Goal: Transaction & Acquisition: Book appointment/travel/reservation

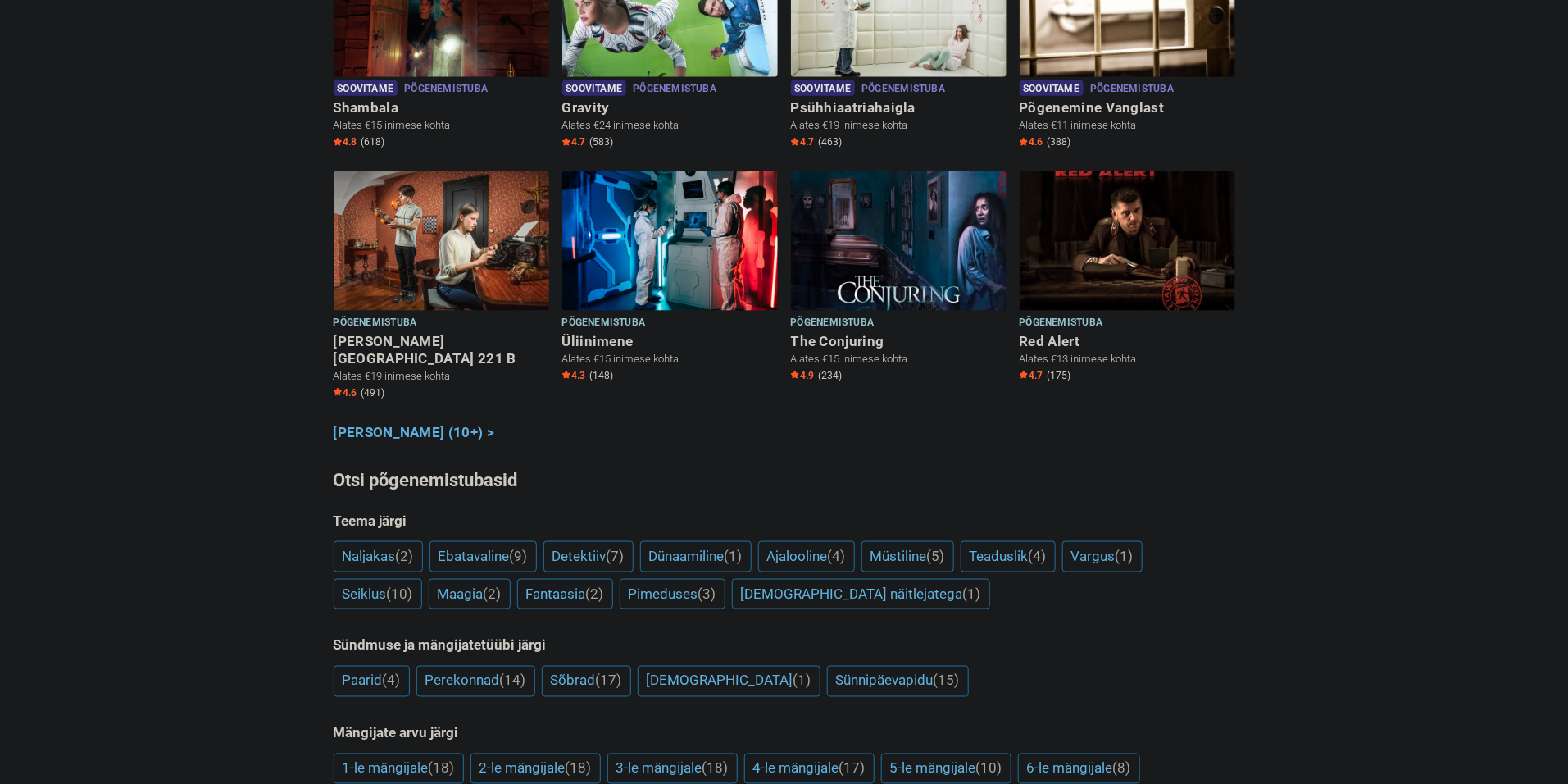
scroll to position [862, 0]
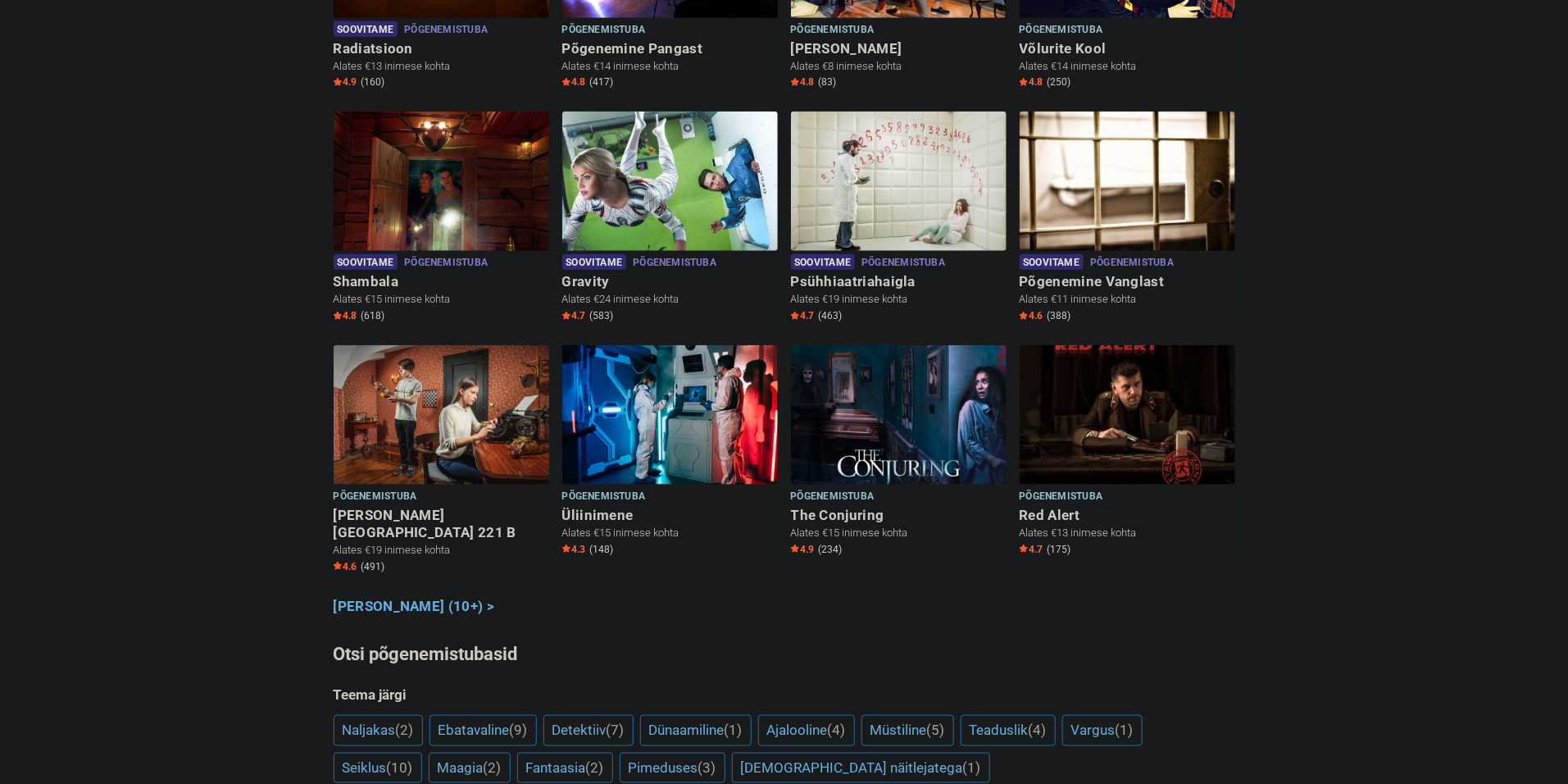
scroll to position [678, 0]
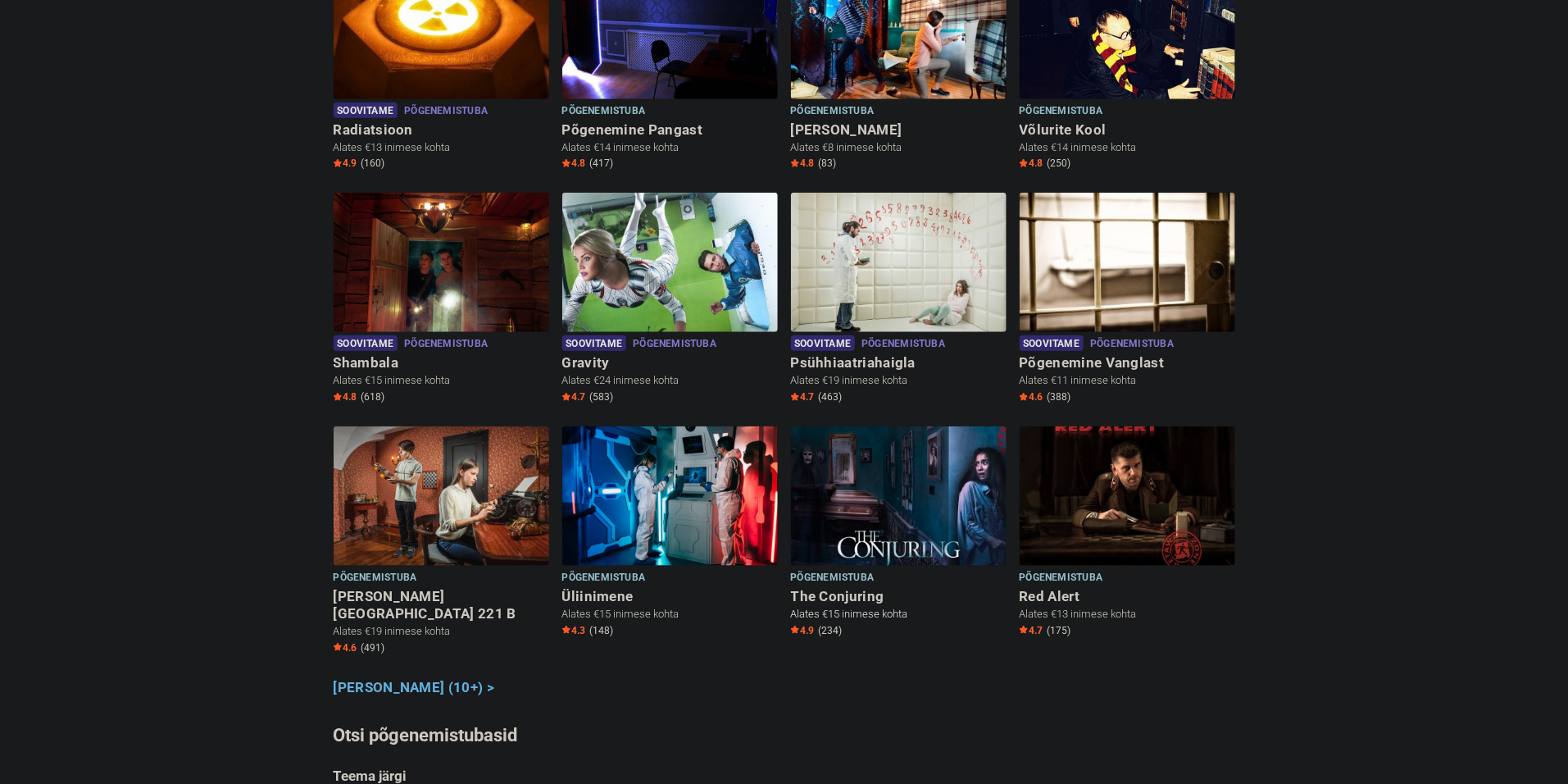
scroll to position [615, 0]
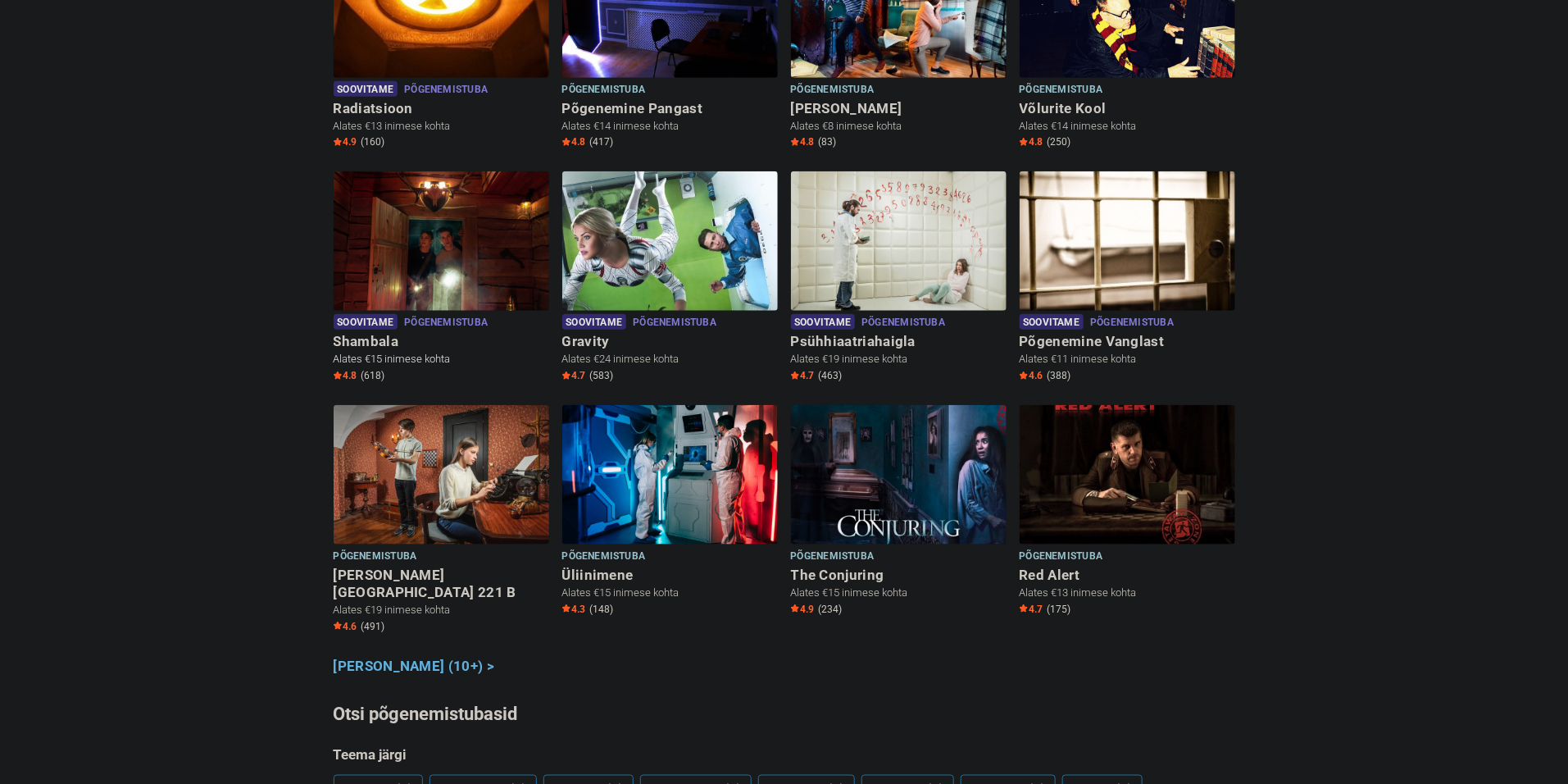
click at [362, 333] on h6 "Shambala" at bounding box center [441, 341] width 216 height 17
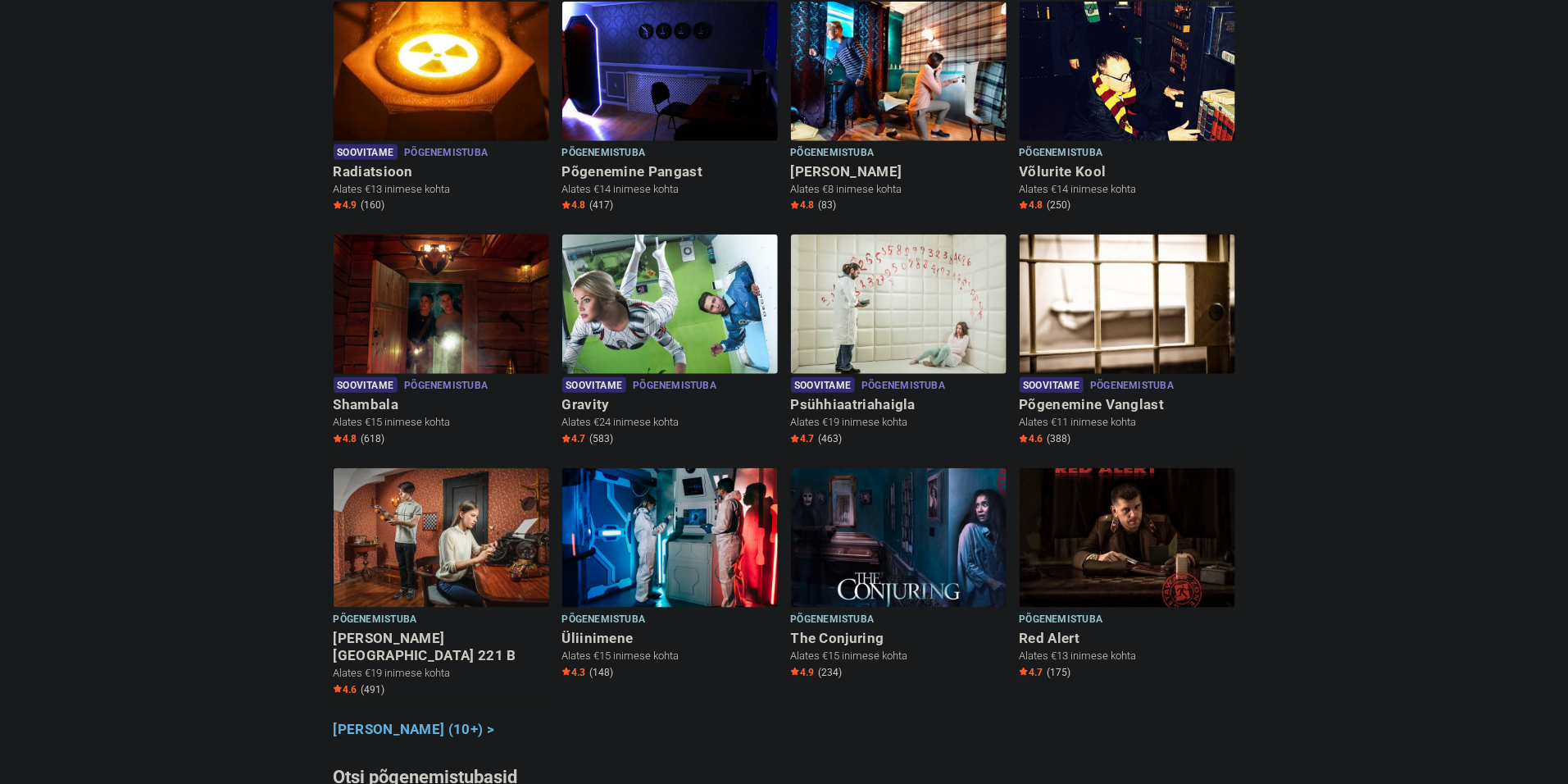
scroll to position [554, 0]
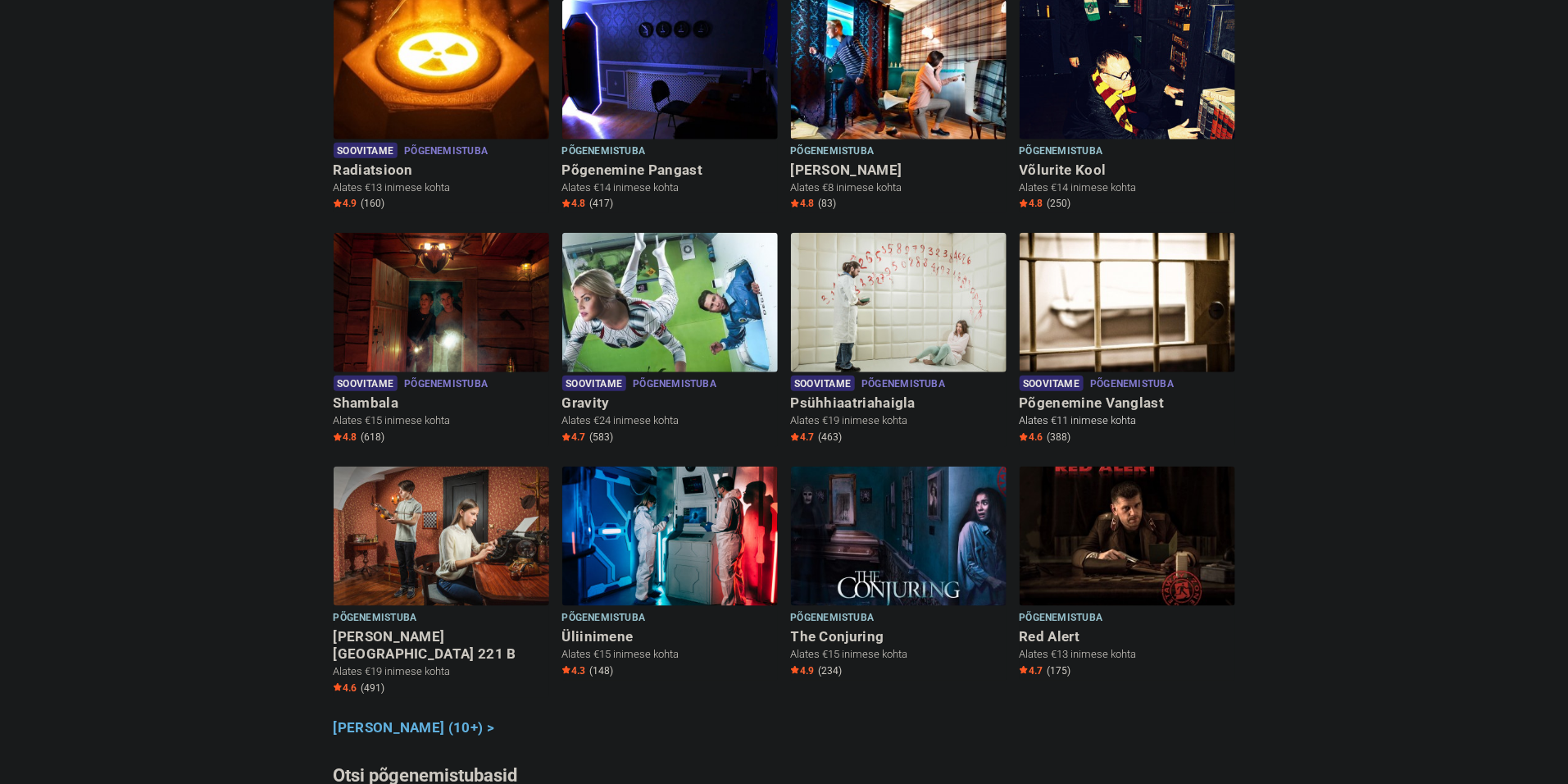
click at [1194, 305] on img at bounding box center [1127, 302] width 216 height 140
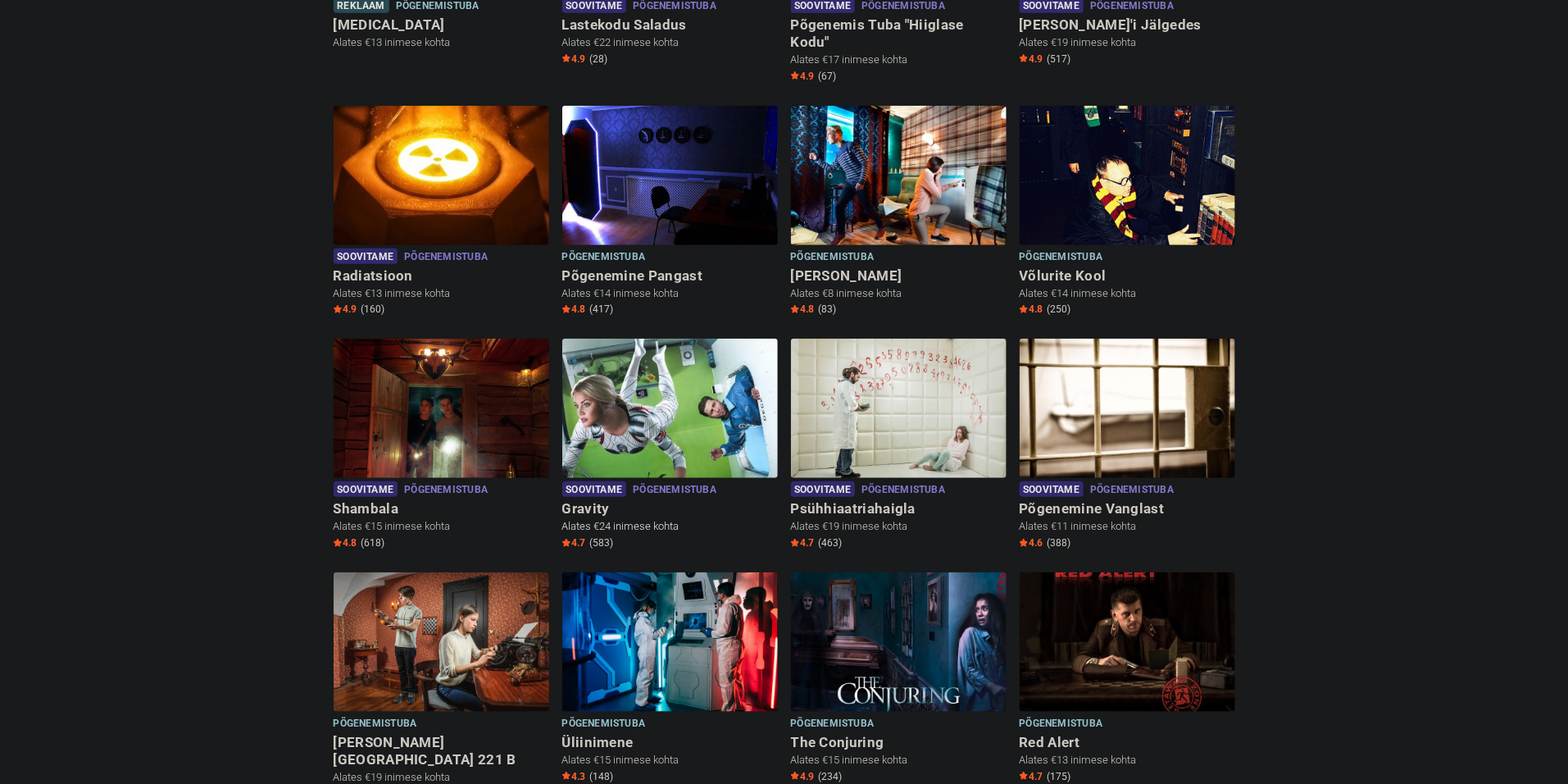
scroll to position [493, 0]
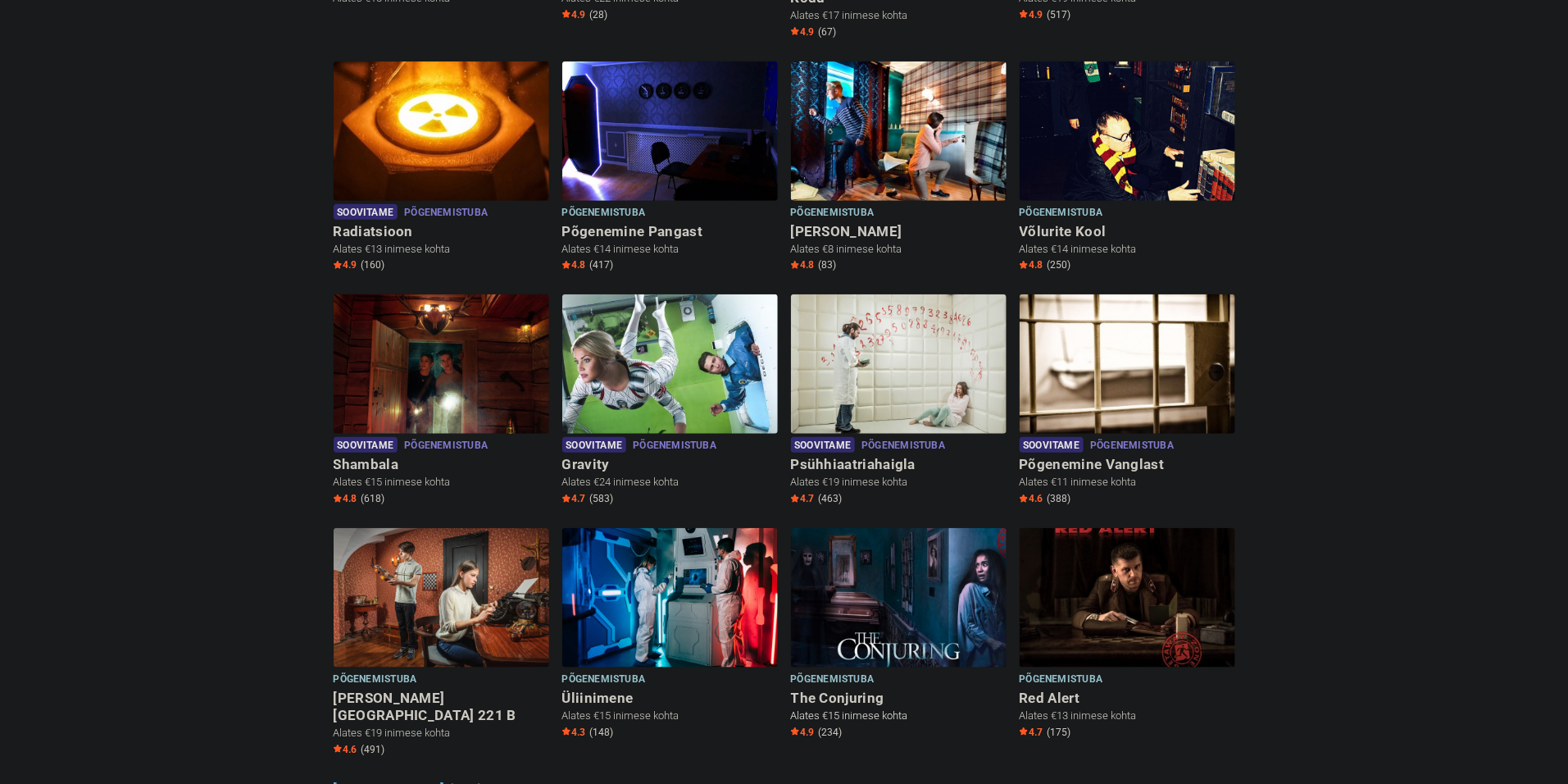
click at [920, 596] on img at bounding box center [898, 597] width 216 height 140
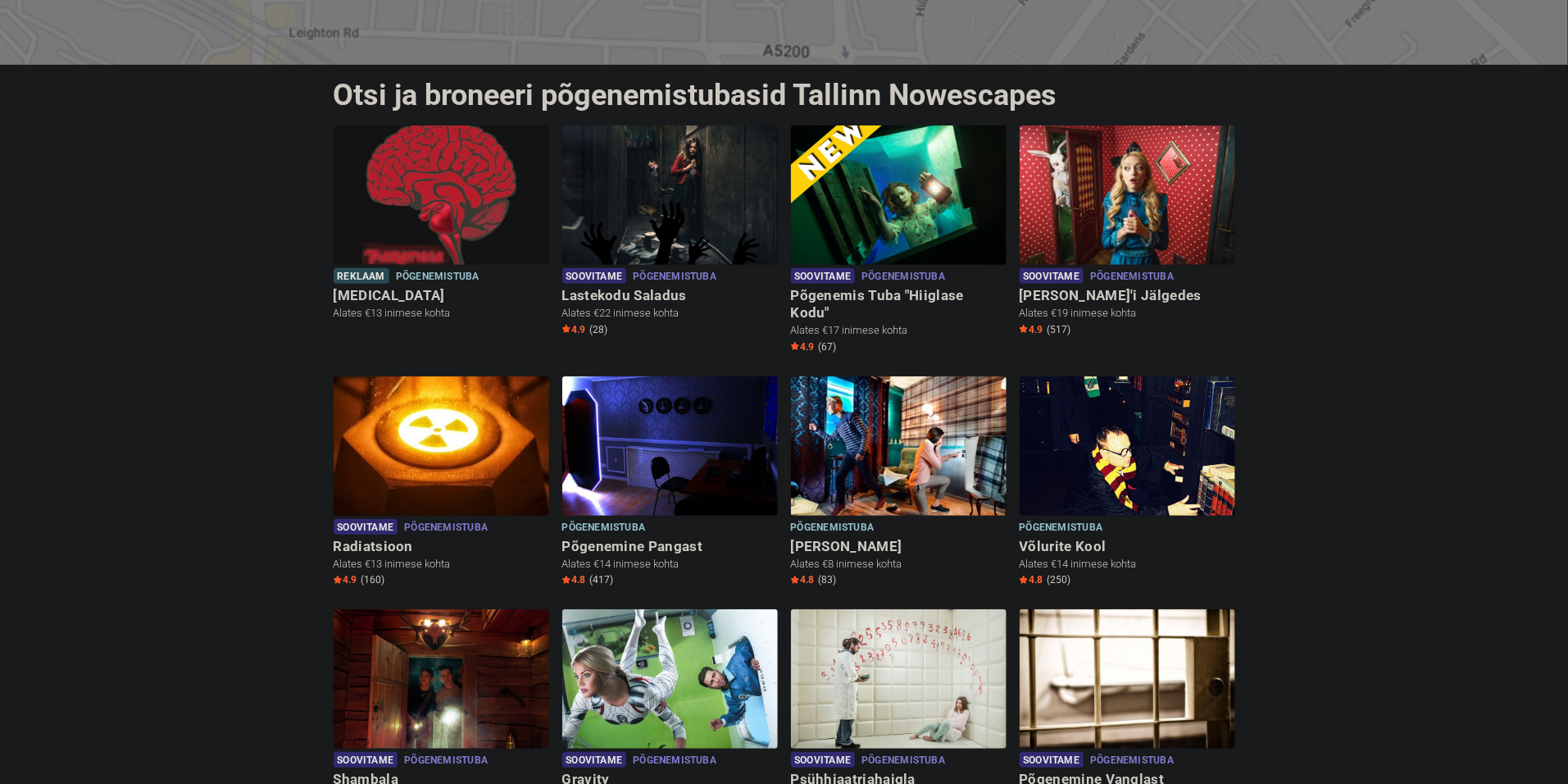
scroll to position [184, 0]
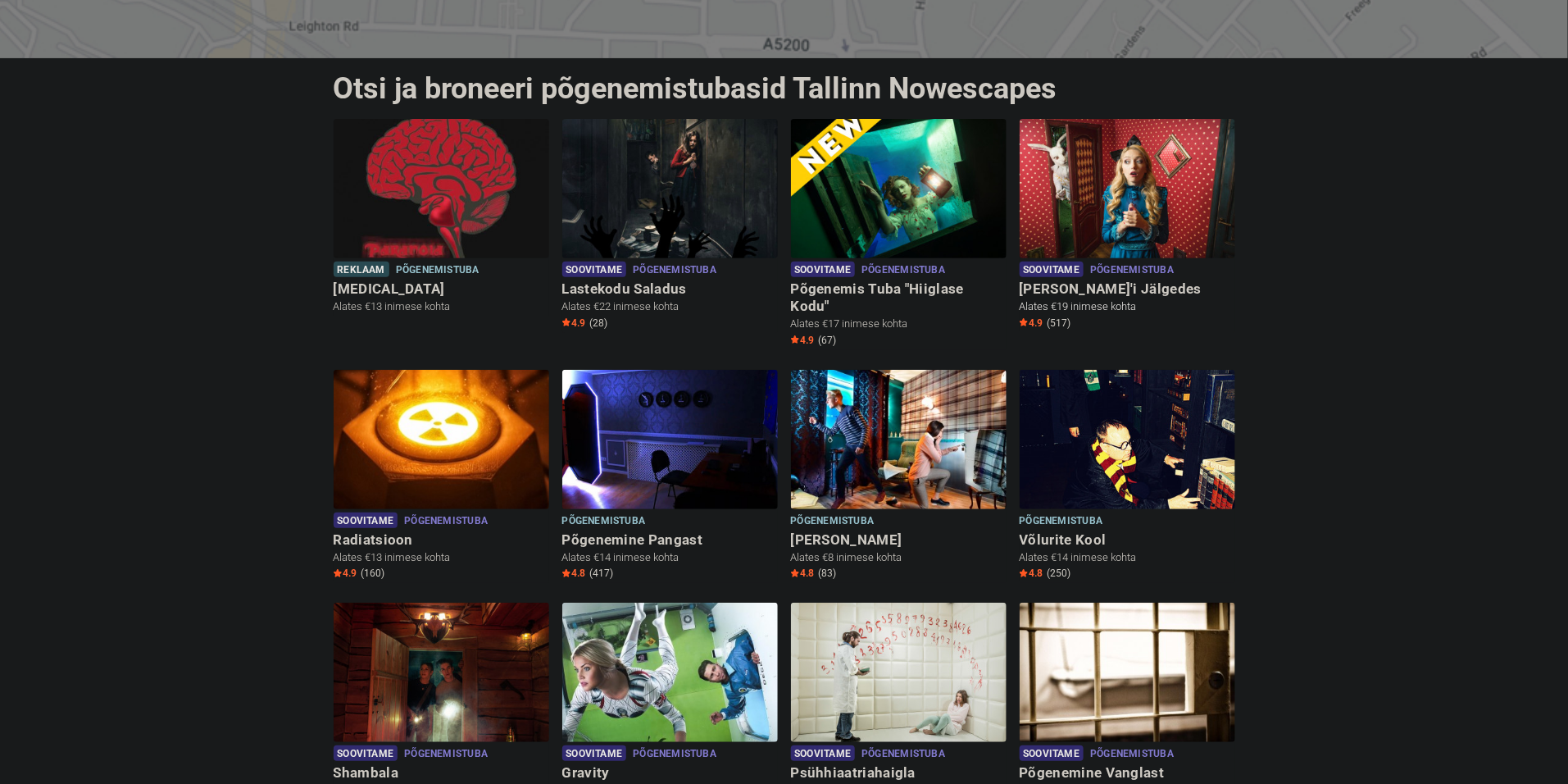
click at [1158, 200] on img at bounding box center [1127, 188] width 216 height 140
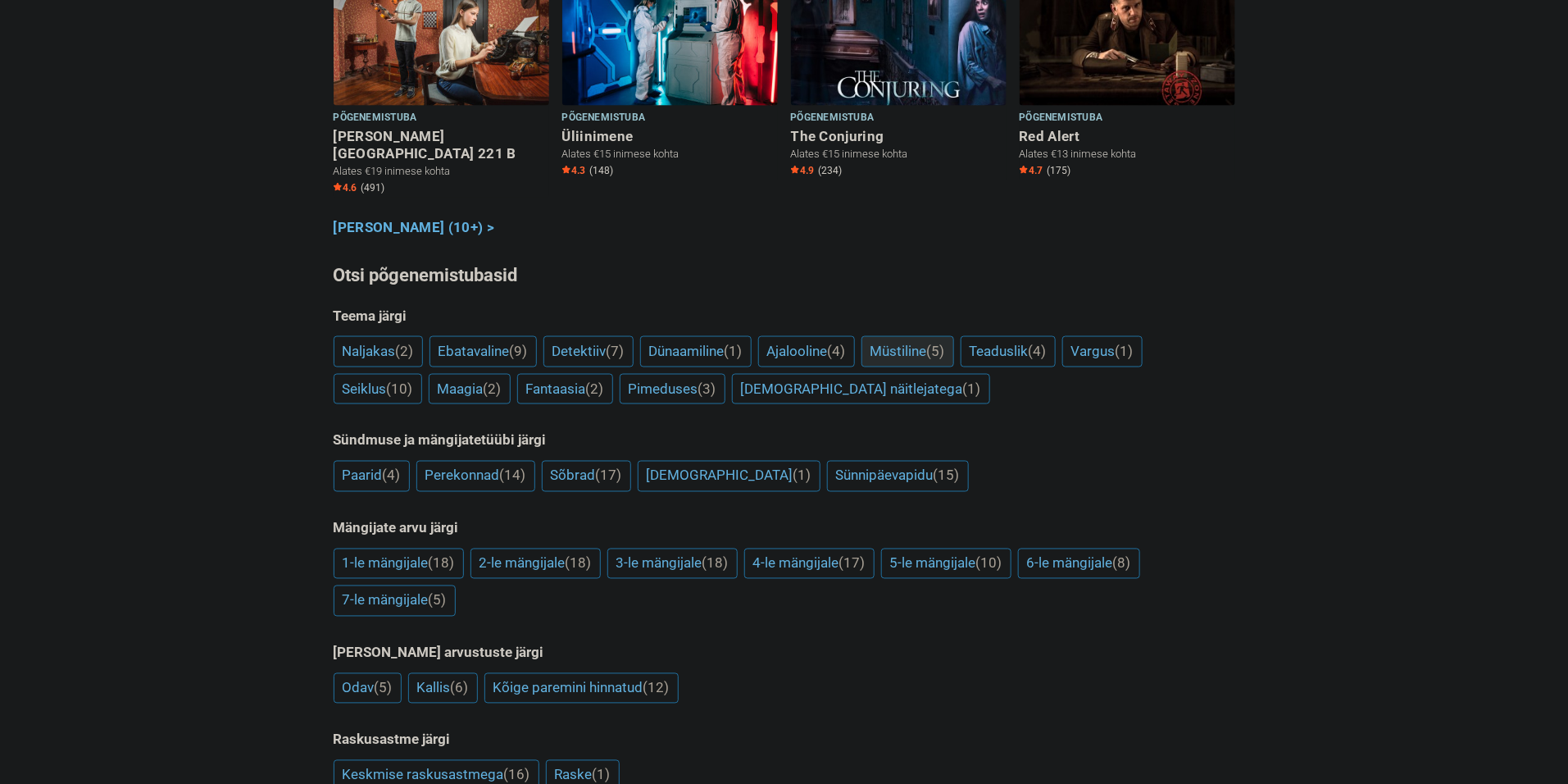
scroll to position [1109, 0]
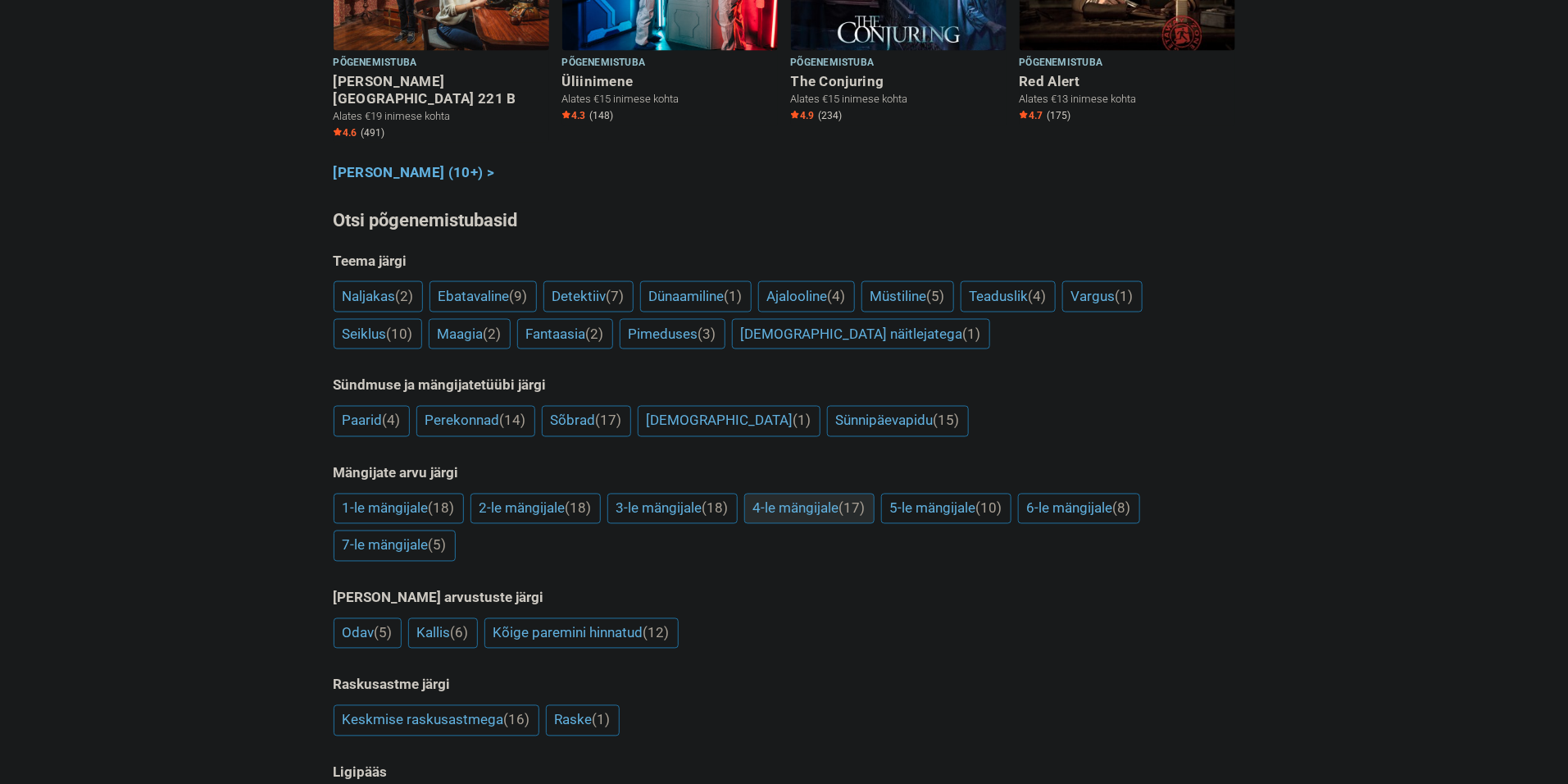
click at [807, 494] on link "4-le mängijale (17)" at bounding box center [809, 510] width 130 height 31
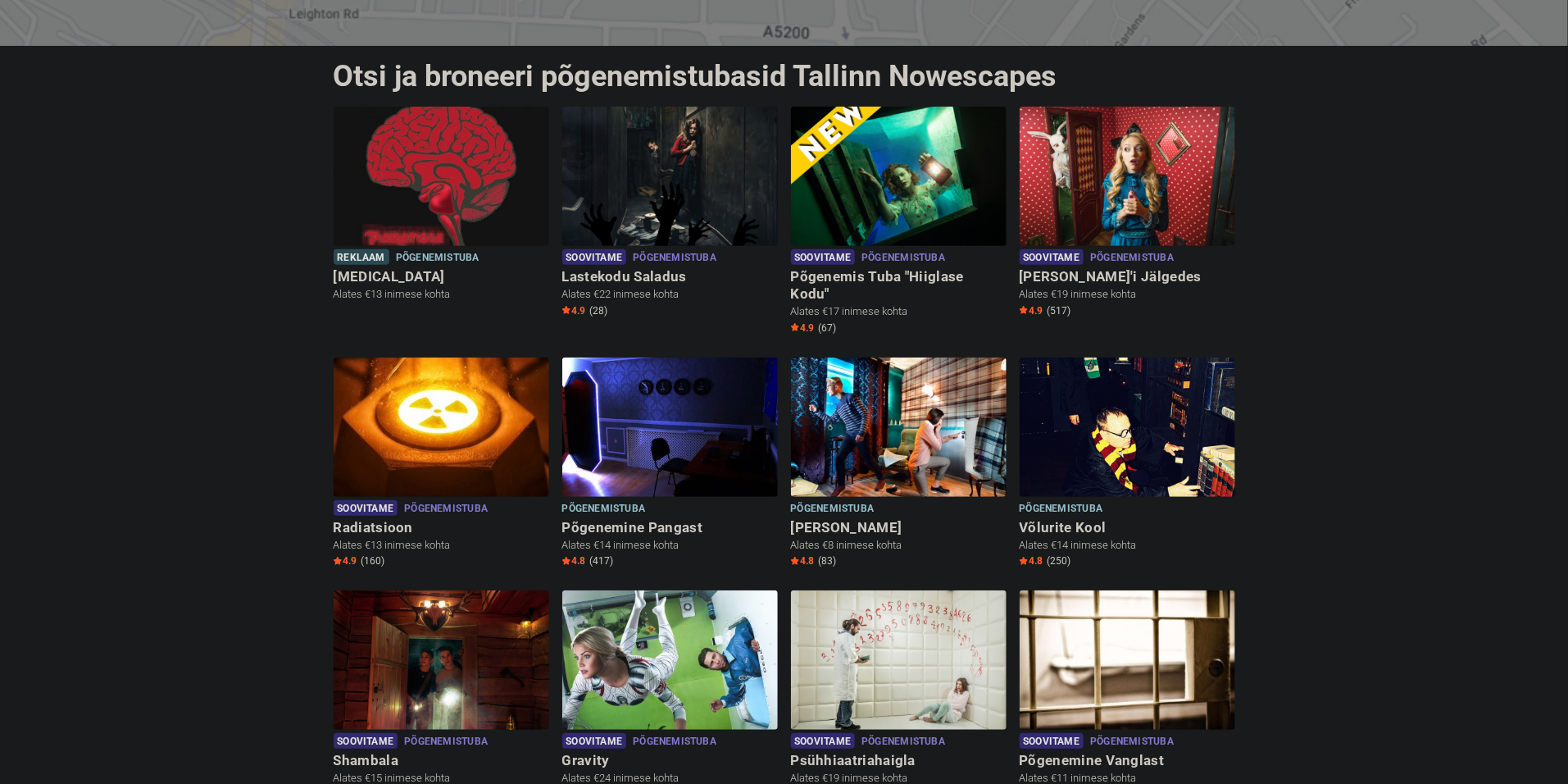
scroll to position [184, 0]
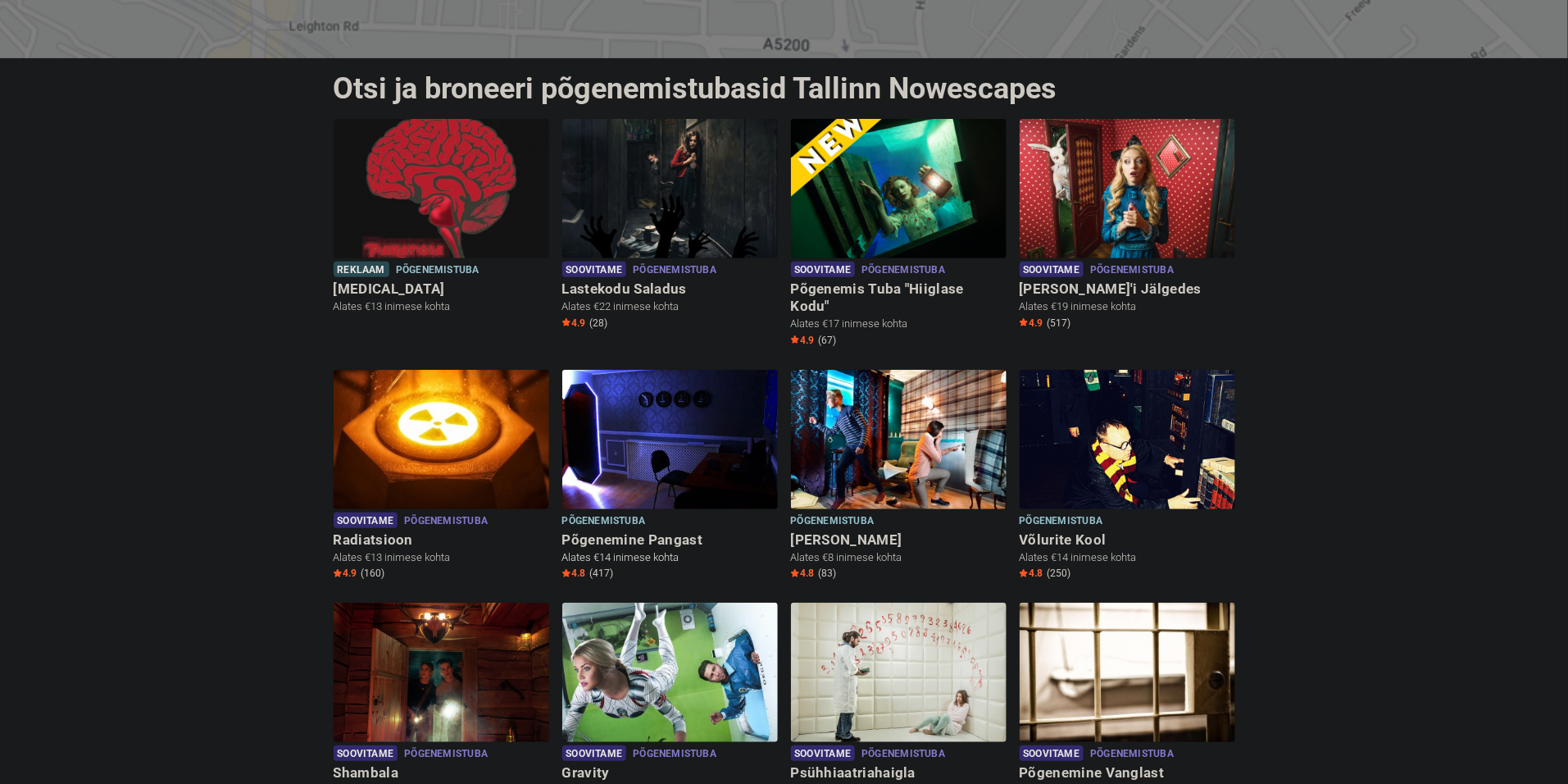
click at [640, 512] on span "Põgenemistuba" at bounding box center [604, 521] width 83 height 18
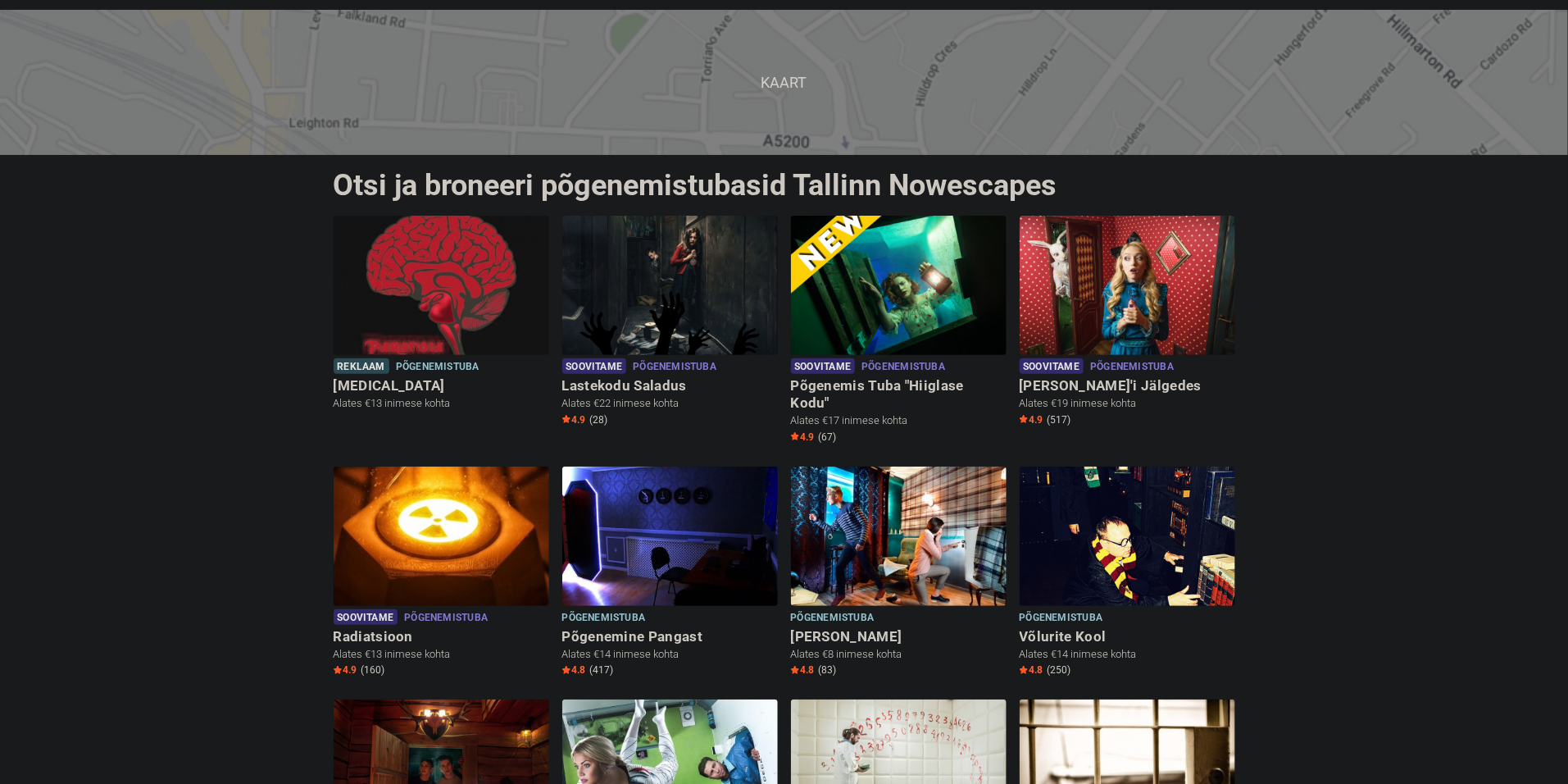
scroll to position [0, 0]
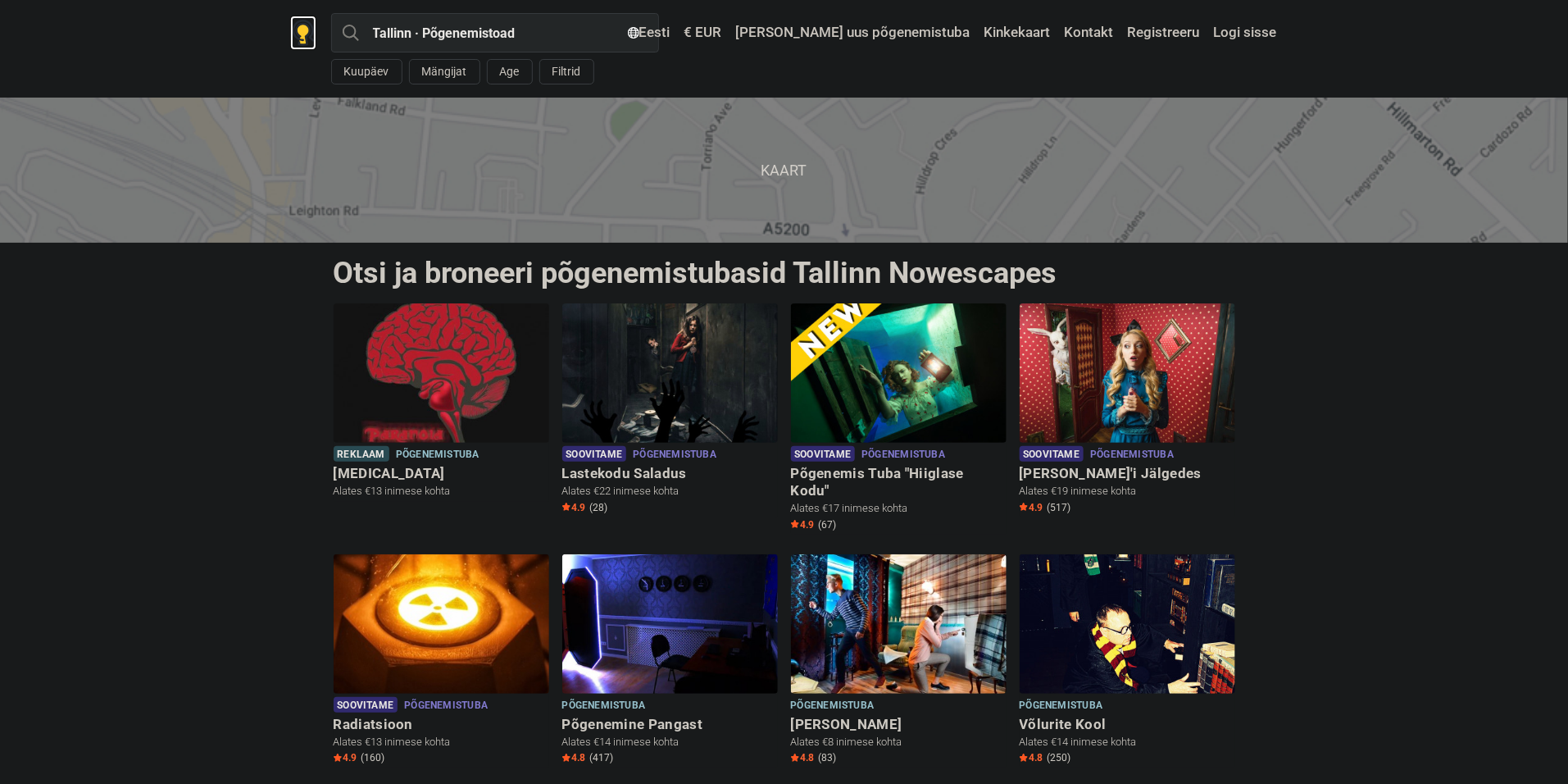
click at [292, 25] on img at bounding box center [303, 33] width 23 height 26
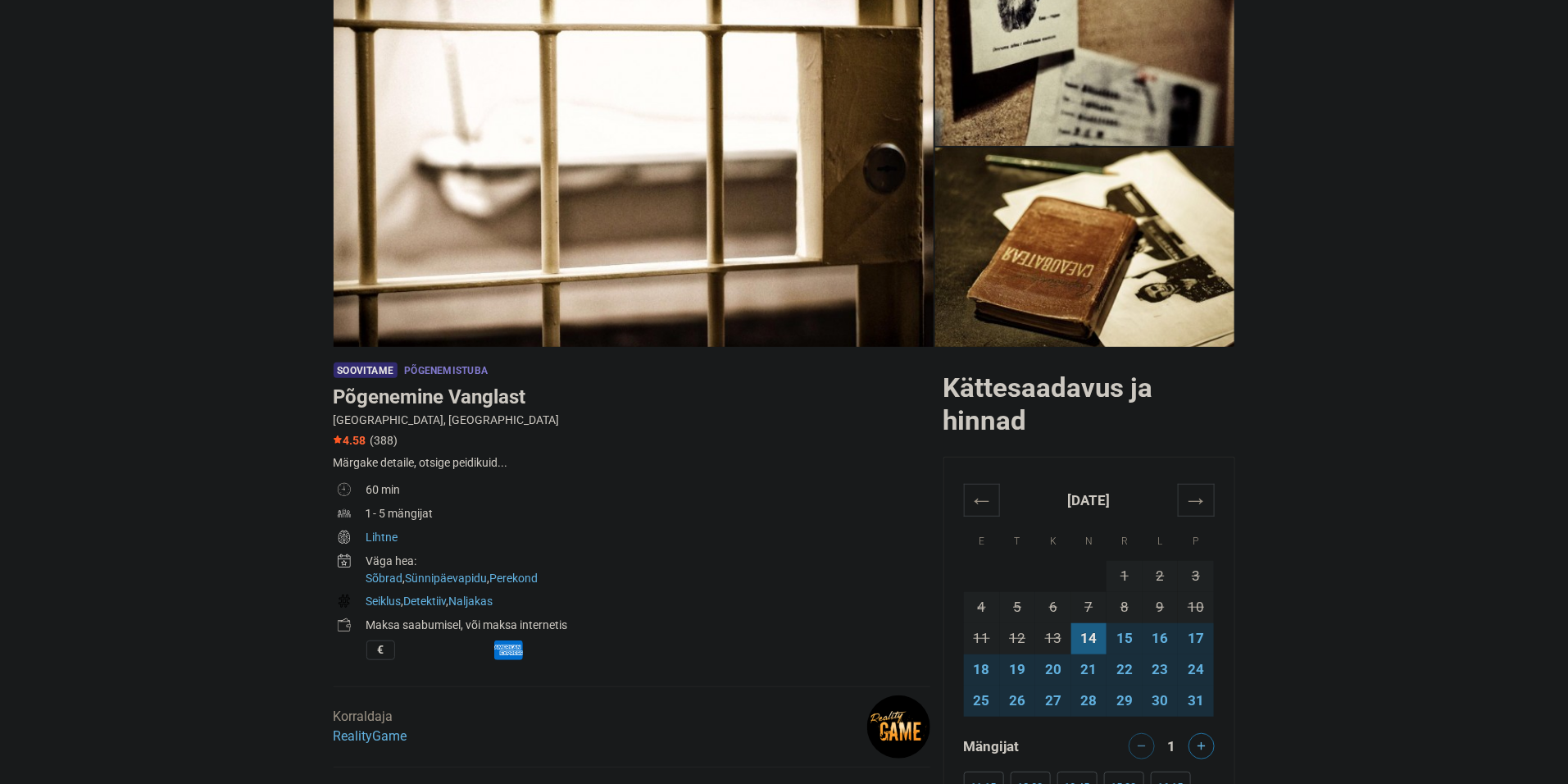
scroll to position [184, 0]
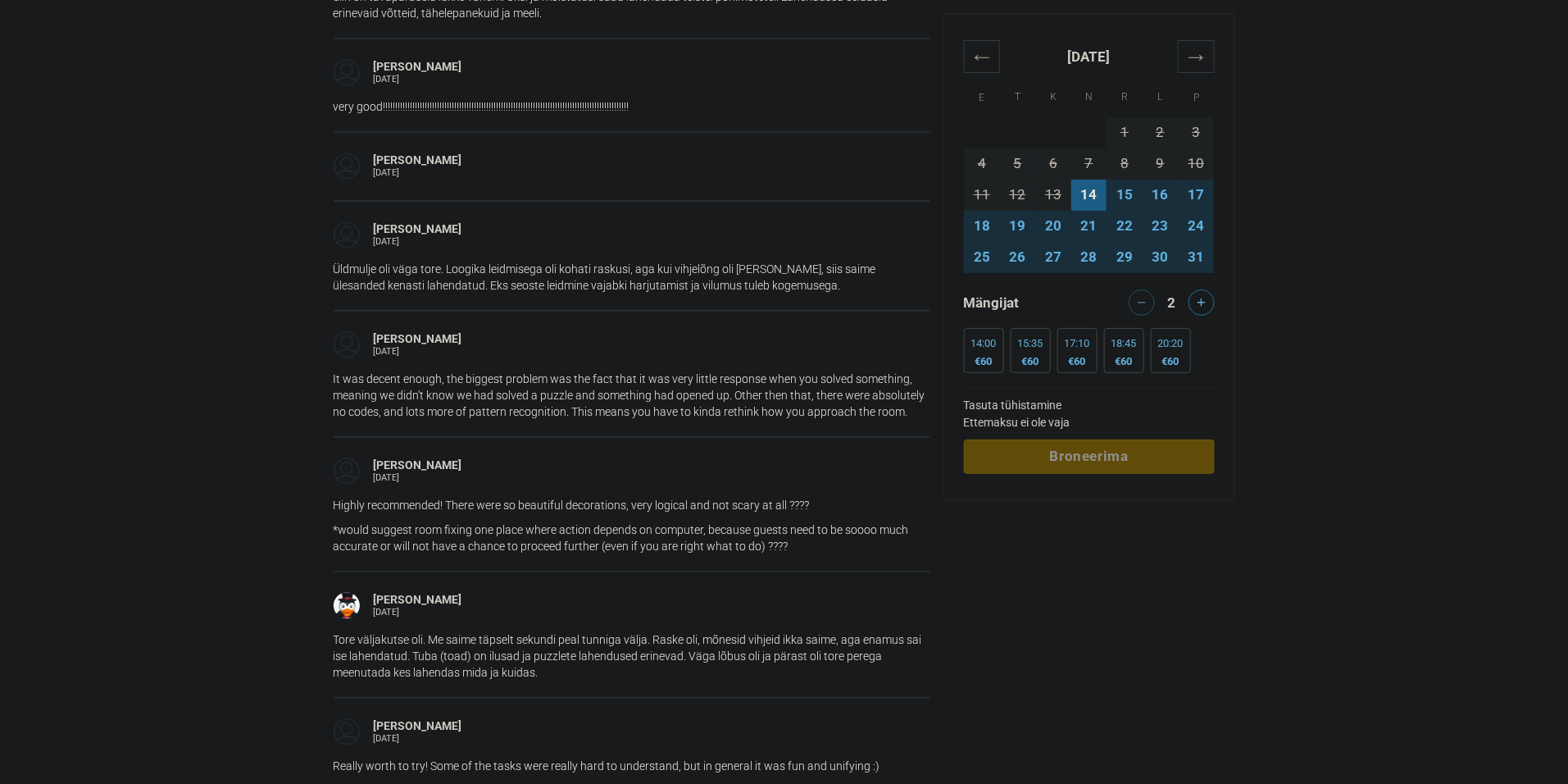
scroll to position [1602, 0]
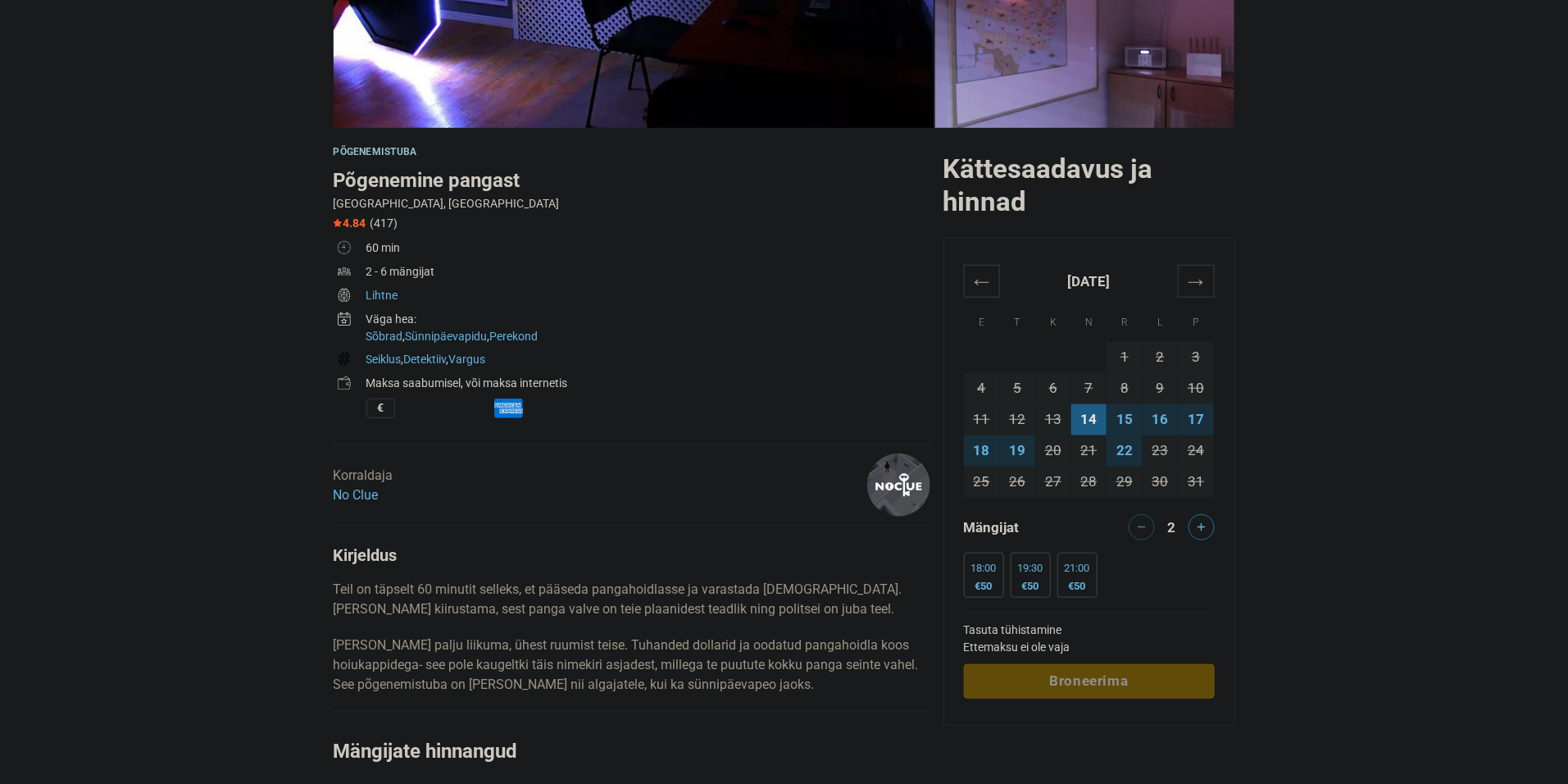
scroll to position [431, 0]
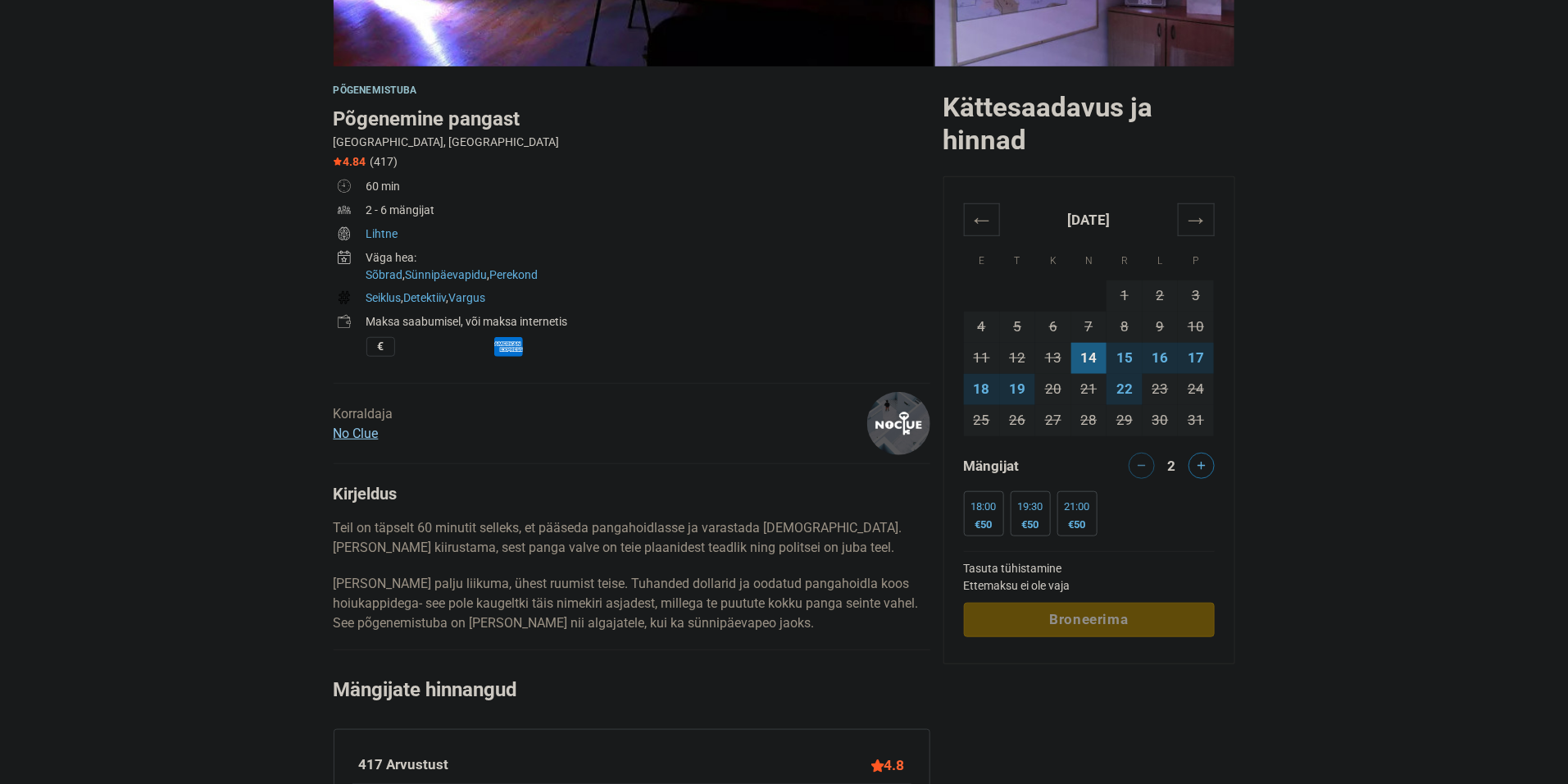
click at [373, 427] on link "No Clue" at bounding box center [356, 433] width 45 height 16
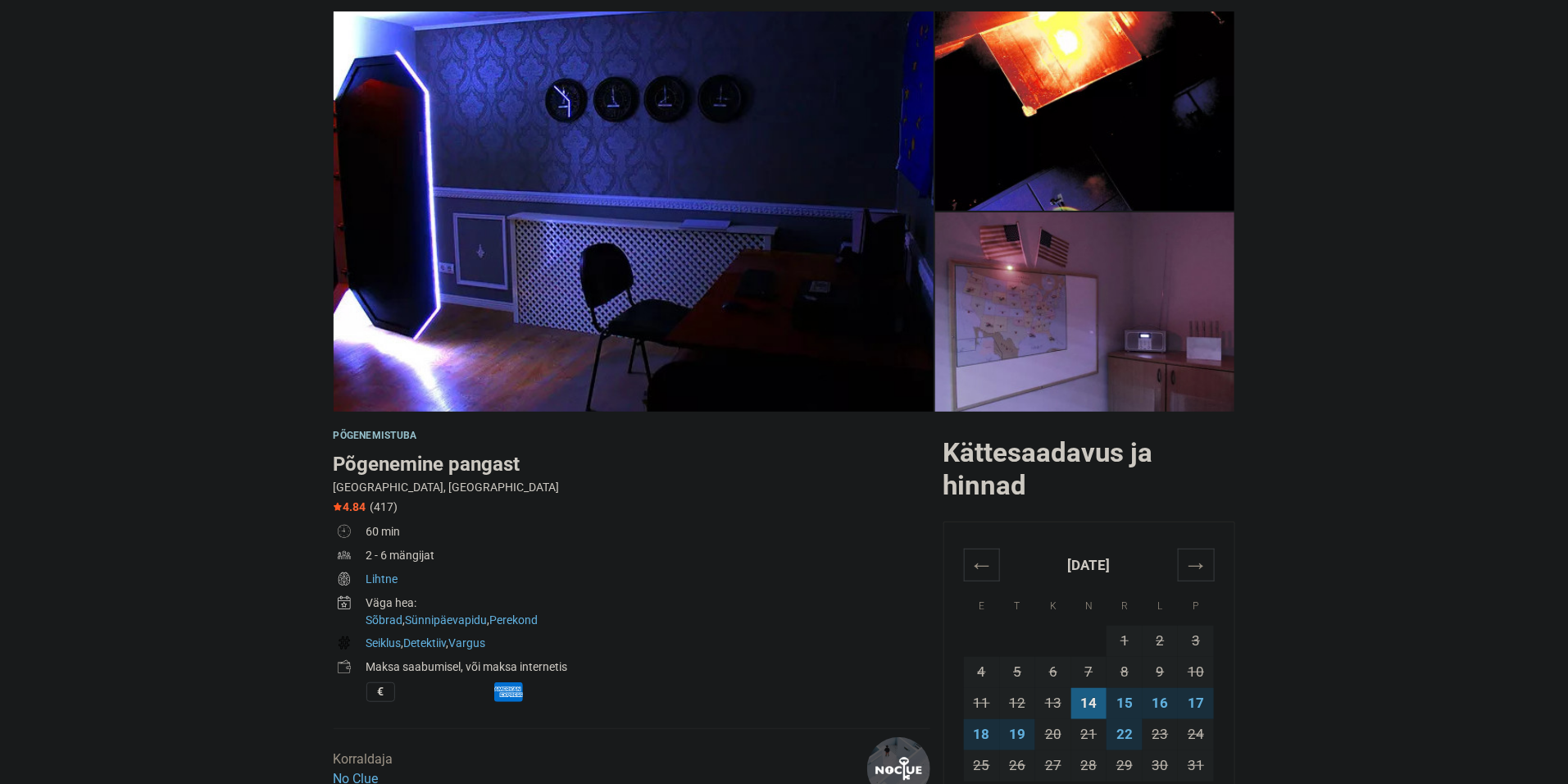
scroll to position [0, 0]
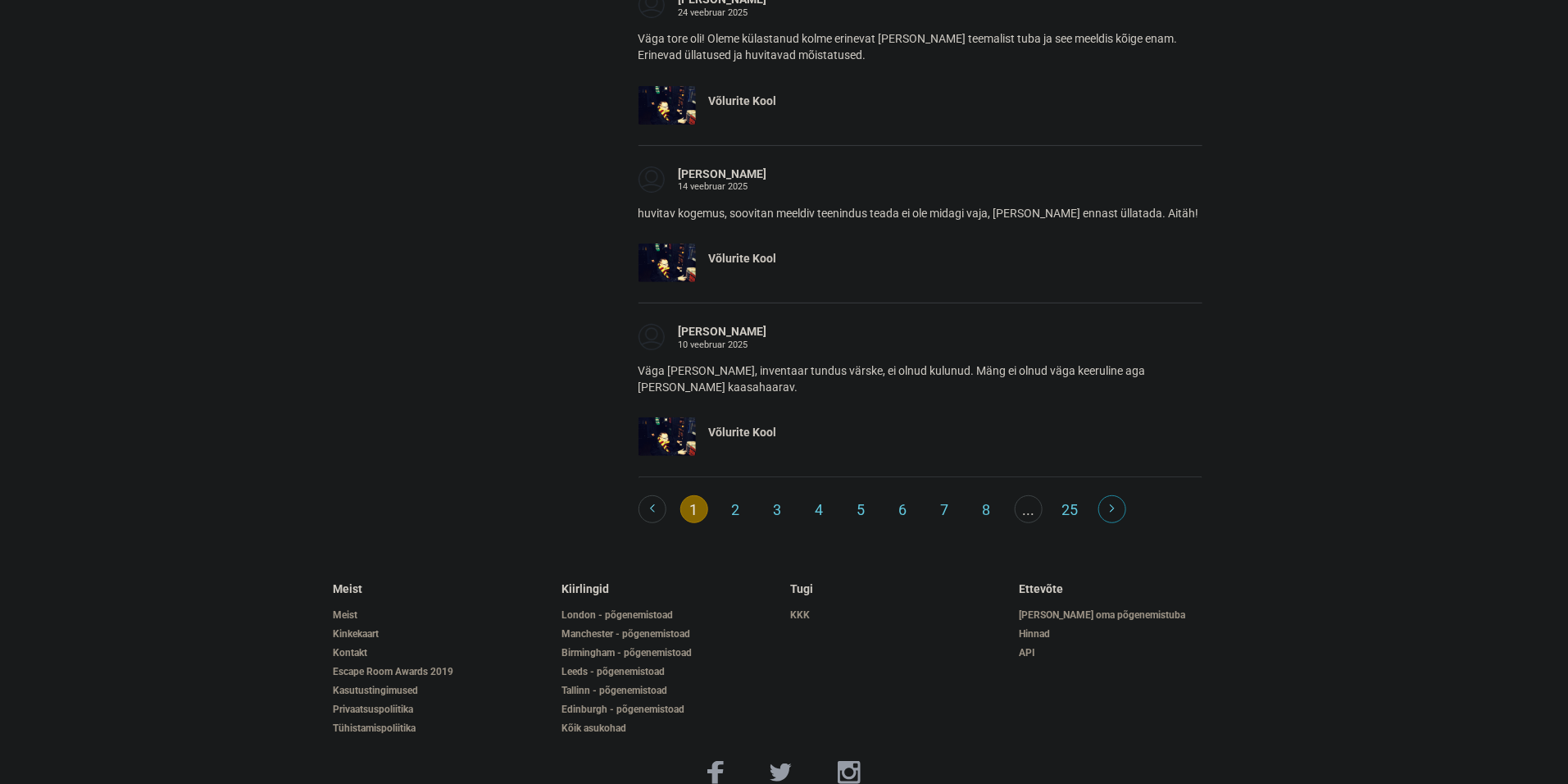
scroll to position [3075, 0]
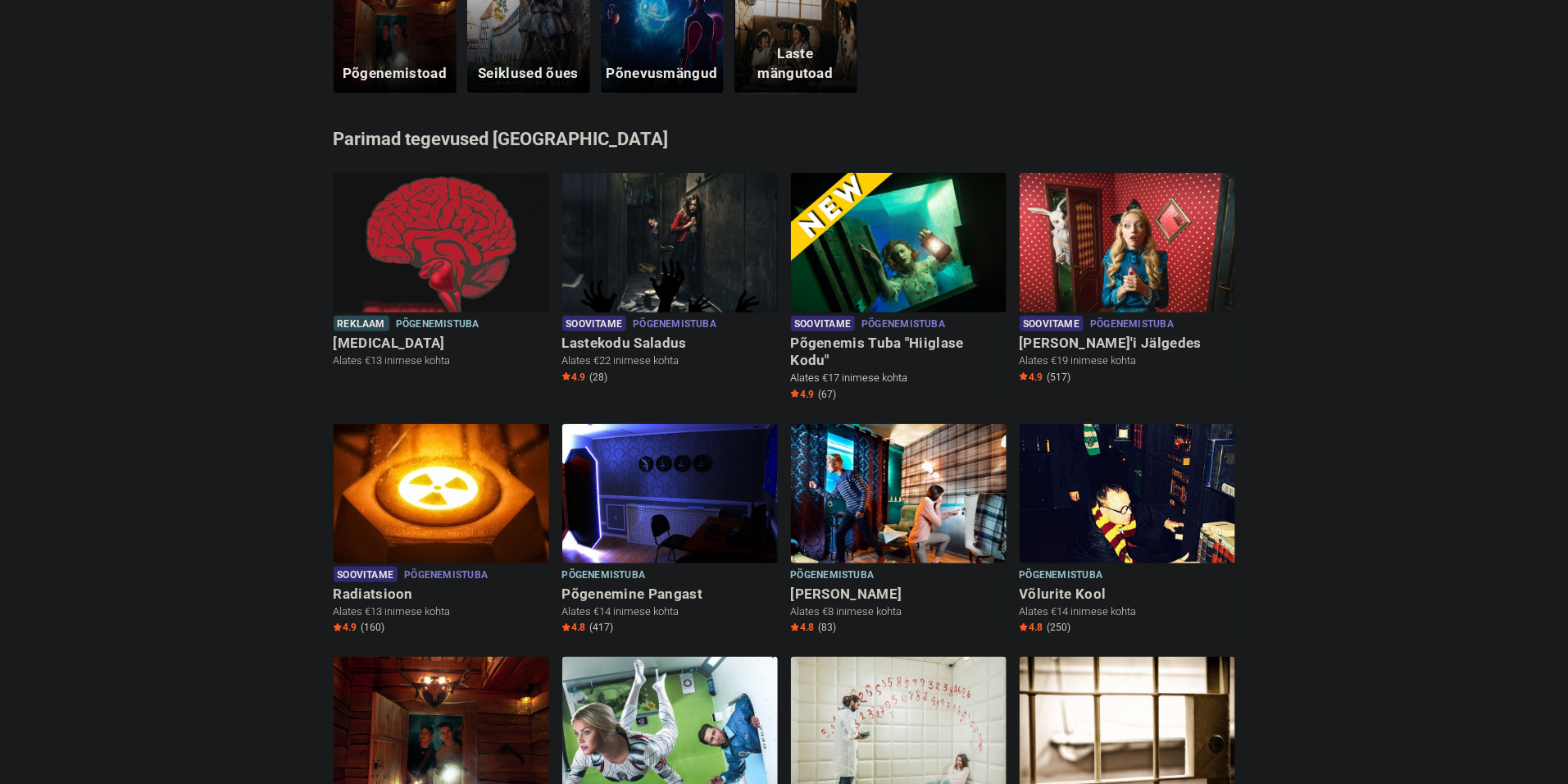
scroll to position [678, 0]
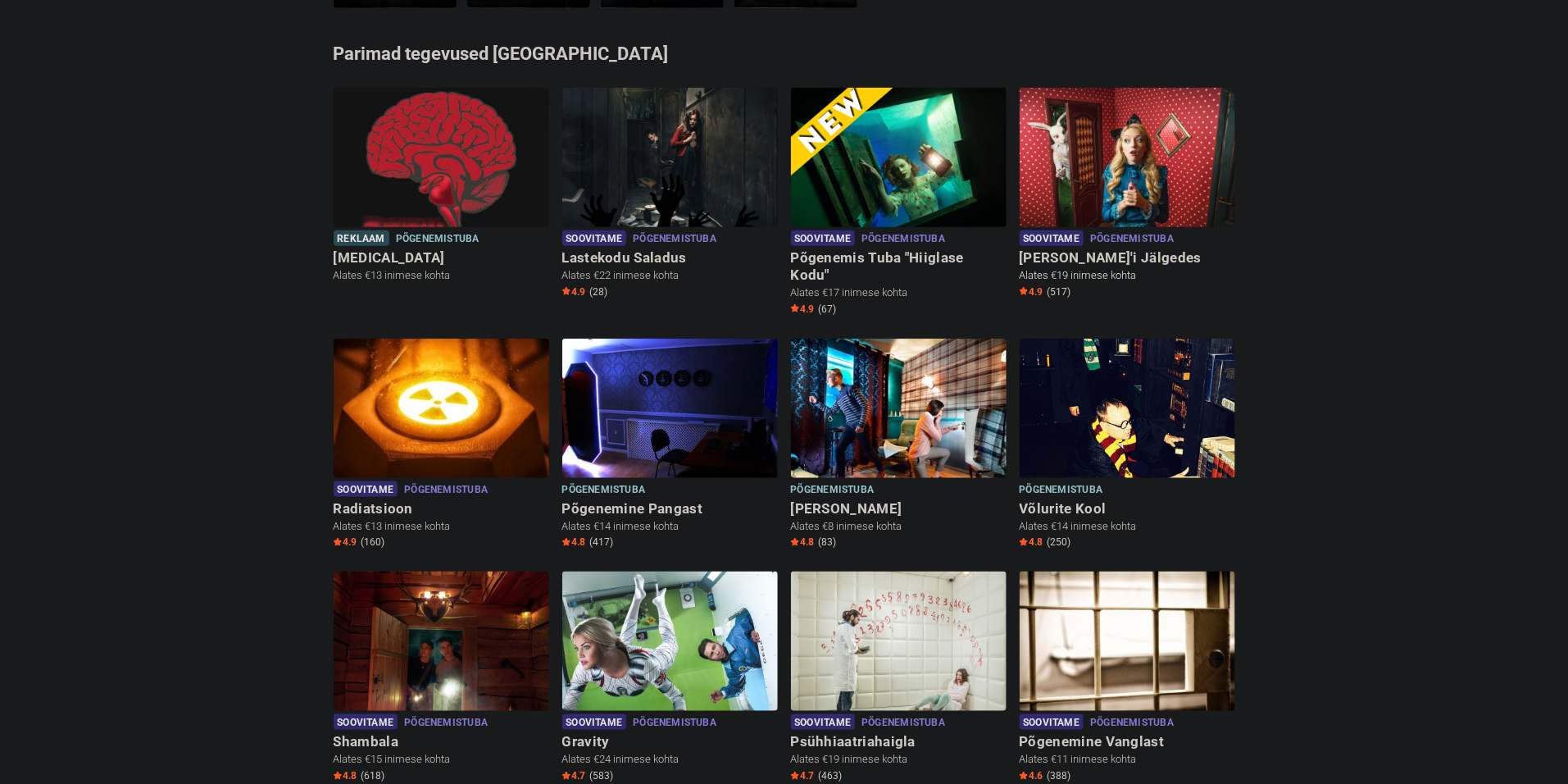
click at [1144, 162] on img at bounding box center [1127, 168] width 216 height 160
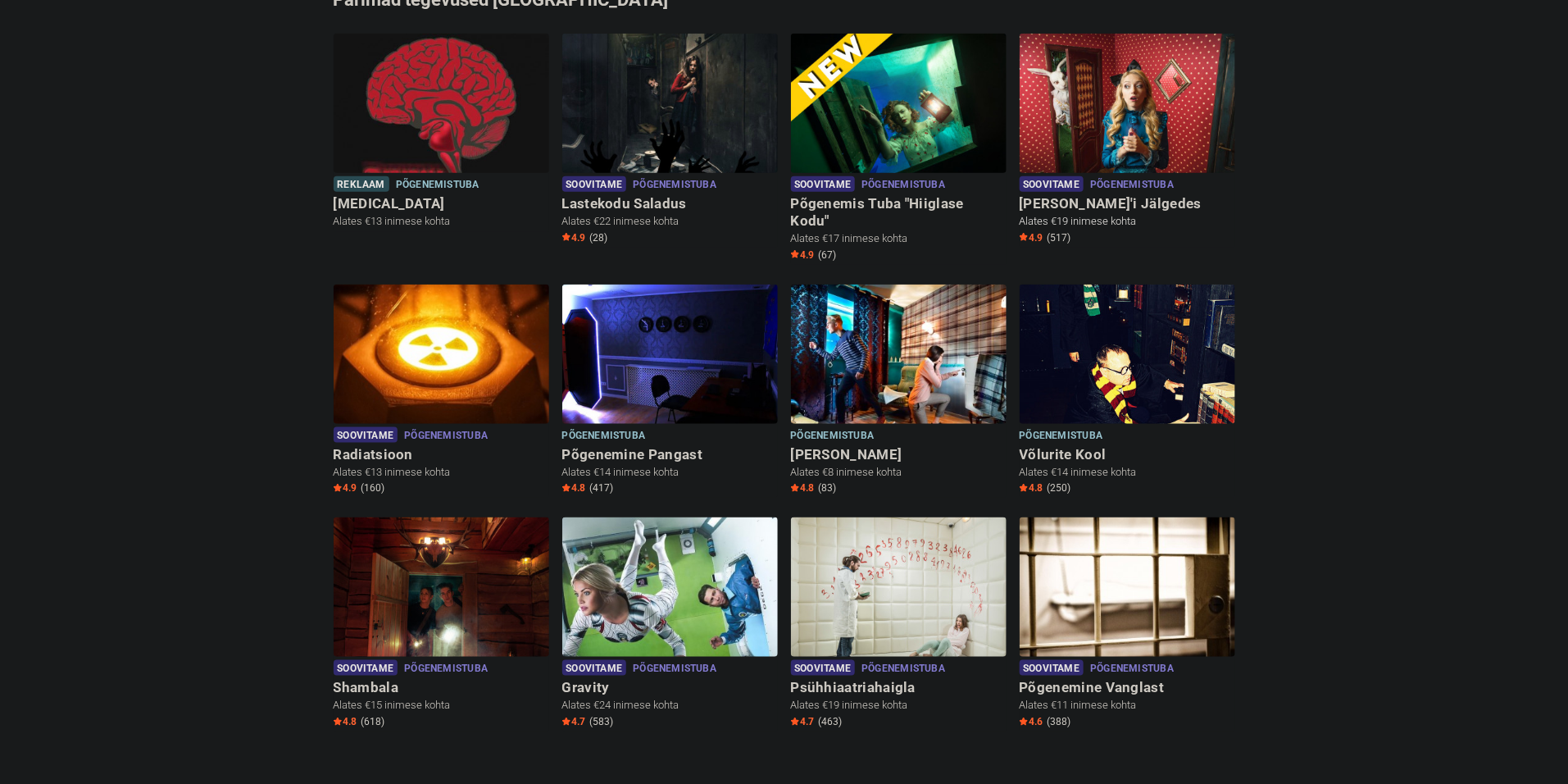
scroll to position [493, 0]
